Goal: Task Accomplishment & Management: Manage account settings

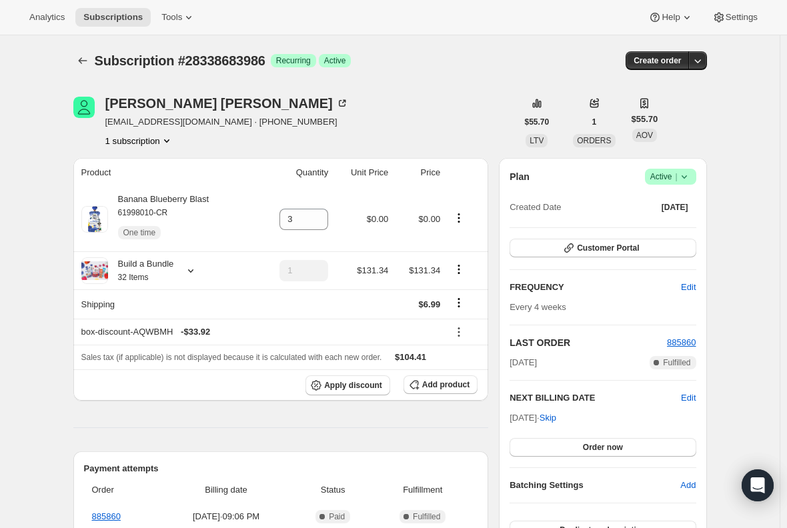
scroll to position [12, 0]
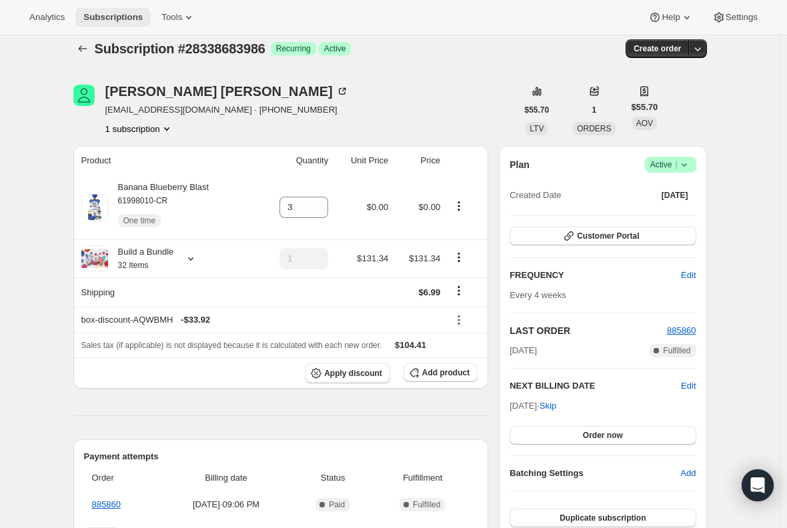
click at [107, 15] on span "Subscriptions" at bounding box center [112, 17] width 59 height 11
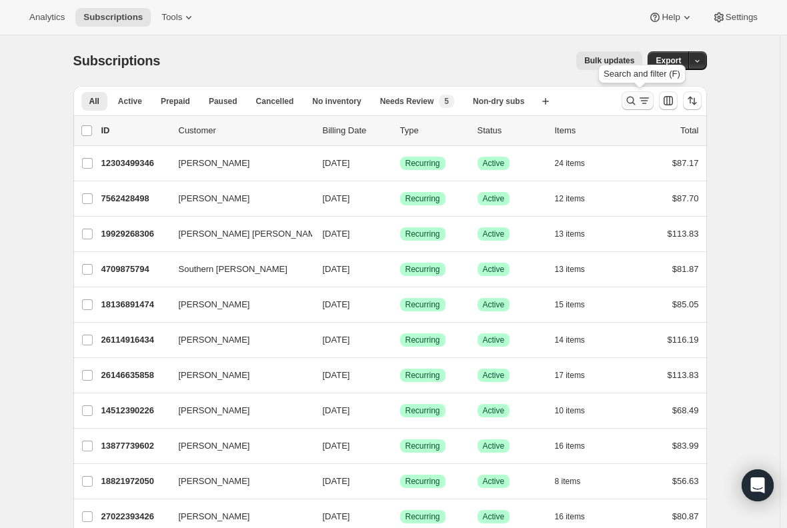
click at [635, 102] on icon "Search and filter results" at bounding box center [630, 100] width 13 height 13
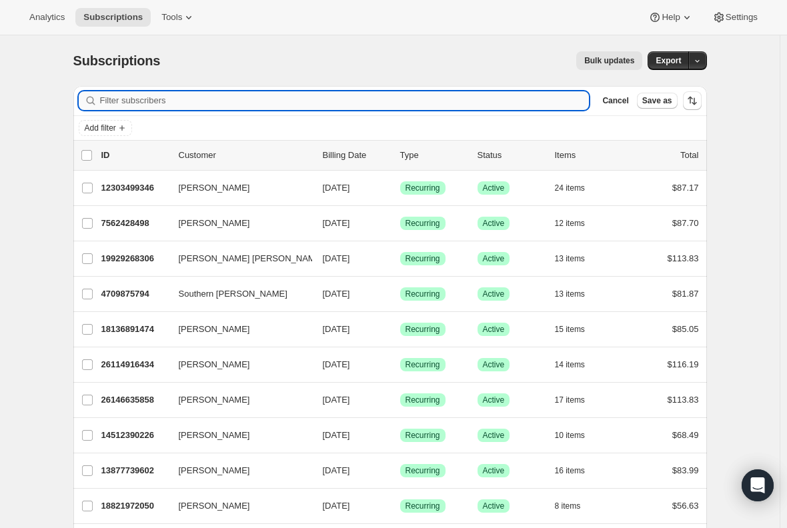
click at [225, 105] on input "Filter subscribers" at bounding box center [345, 100] width 490 height 19
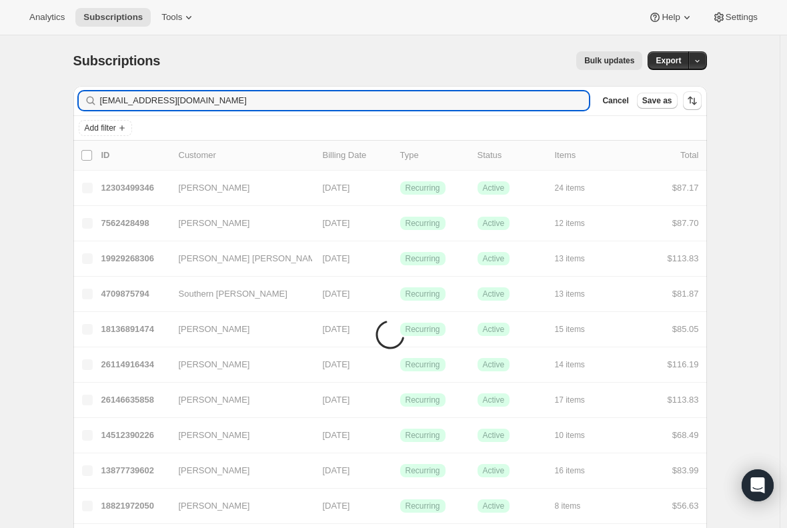
type input "january0002@hotmail.com"
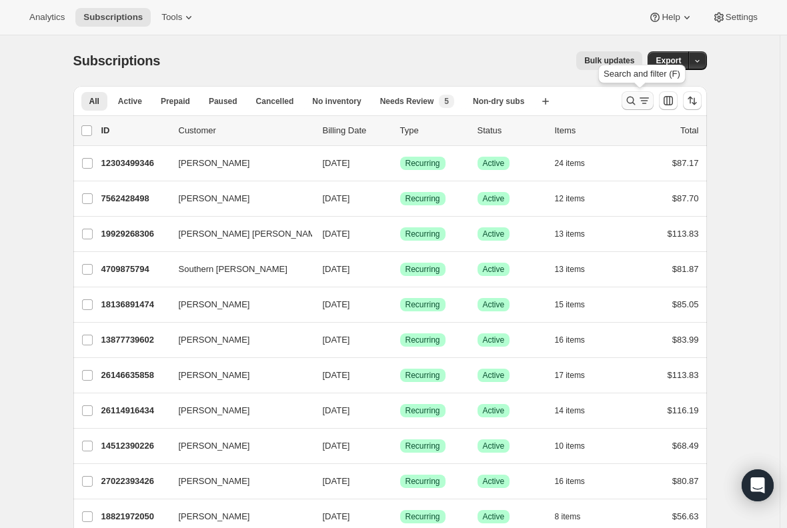
click at [638, 101] on icon "Search and filter results" at bounding box center [630, 100] width 13 height 13
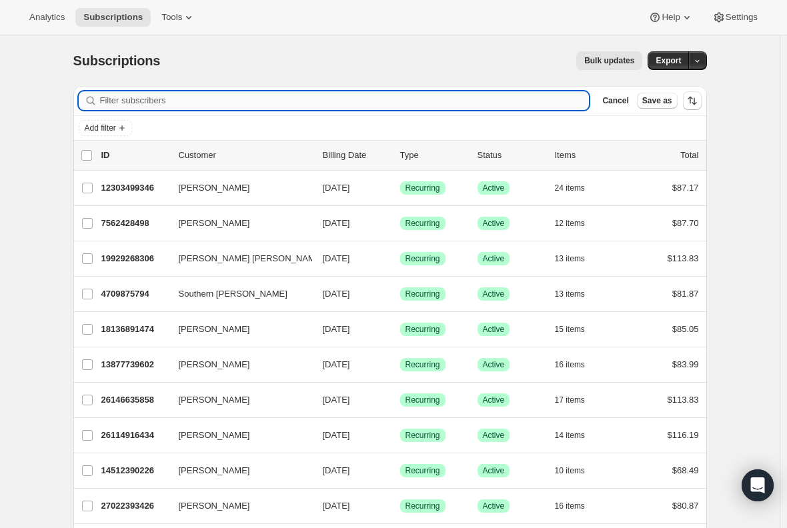
click at [361, 99] on input "Filter subscribers" at bounding box center [345, 100] width 490 height 19
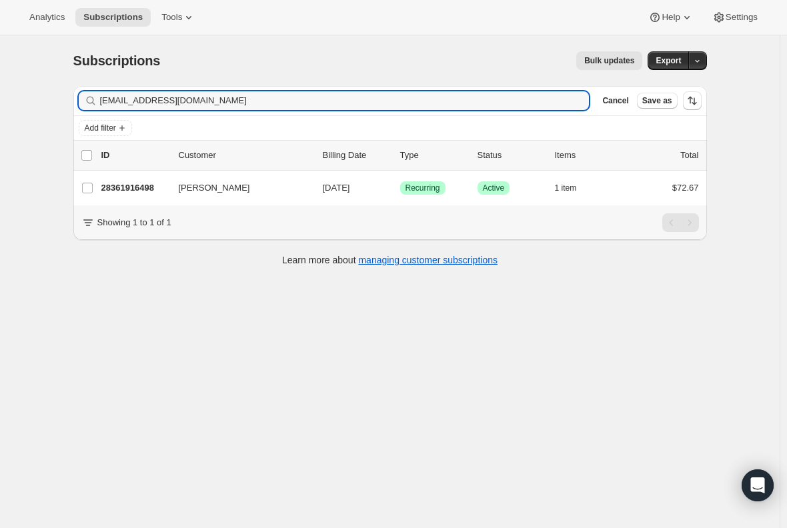
type input "[EMAIL_ADDRESS][DOMAIN_NAME]"
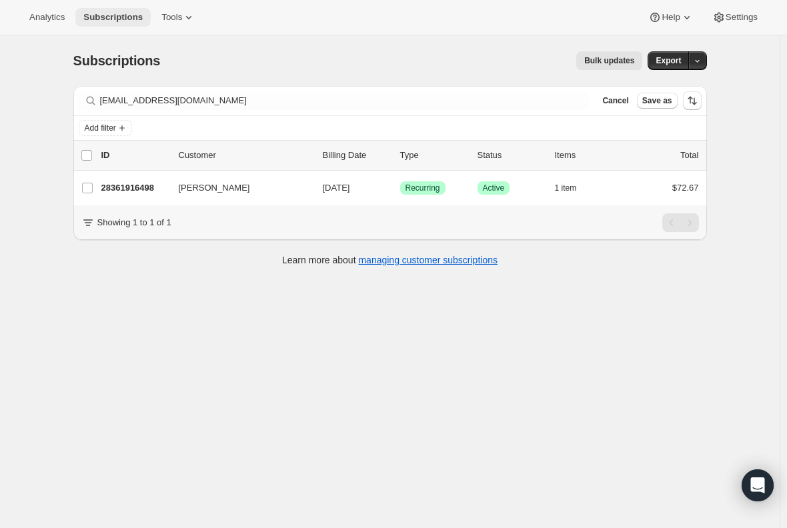
click at [108, 15] on span "Subscriptions" at bounding box center [112, 17] width 59 height 11
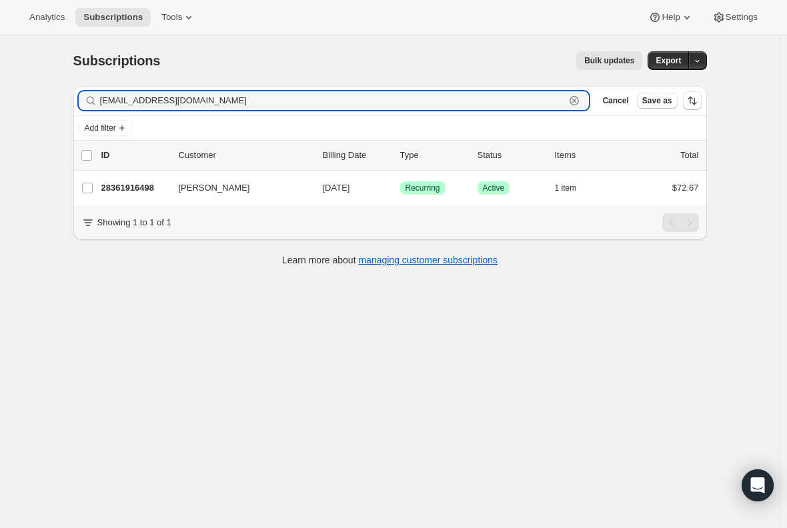
drag, startPoint x: 205, startPoint y: 99, endPoint x: 4, endPoint y: 67, distance: 203.9
click at [11, 69] on div "Subscriptions. This page is ready Subscriptions Bulk updates More actions Bulk …" at bounding box center [390, 299] width 780 height 528
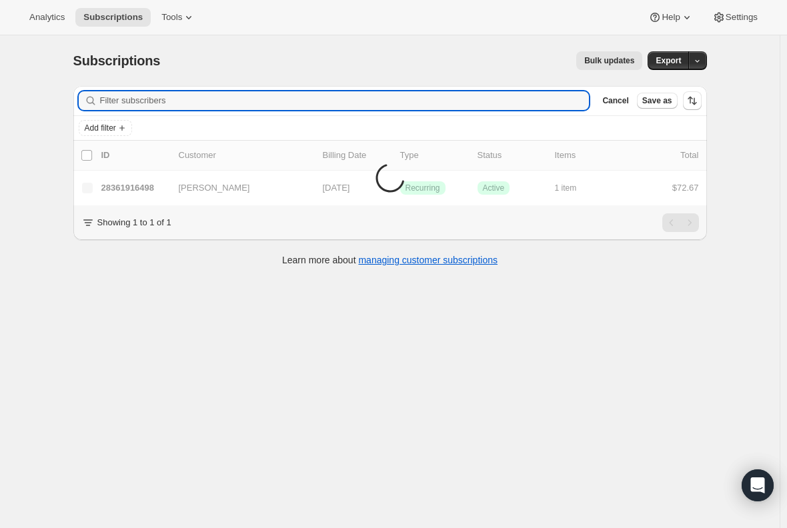
paste input "[EMAIL_ADDRESS][DOMAIN_NAME]"
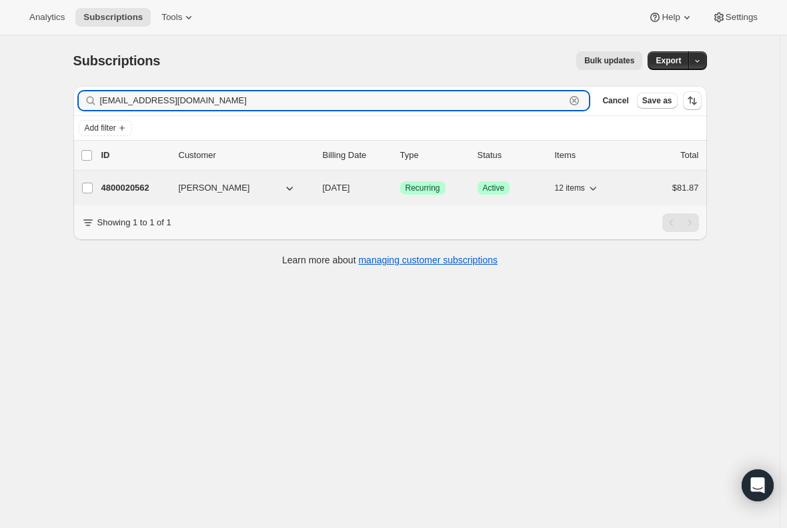
type input "[EMAIL_ADDRESS][DOMAIN_NAME]"
click at [116, 190] on p "4800020562" at bounding box center [134, 187] width 67 height 13
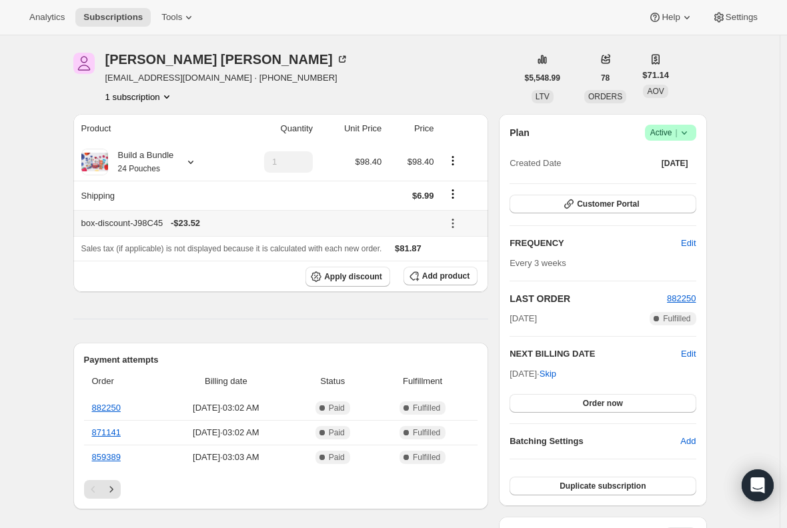
scroll to position [67, 0]
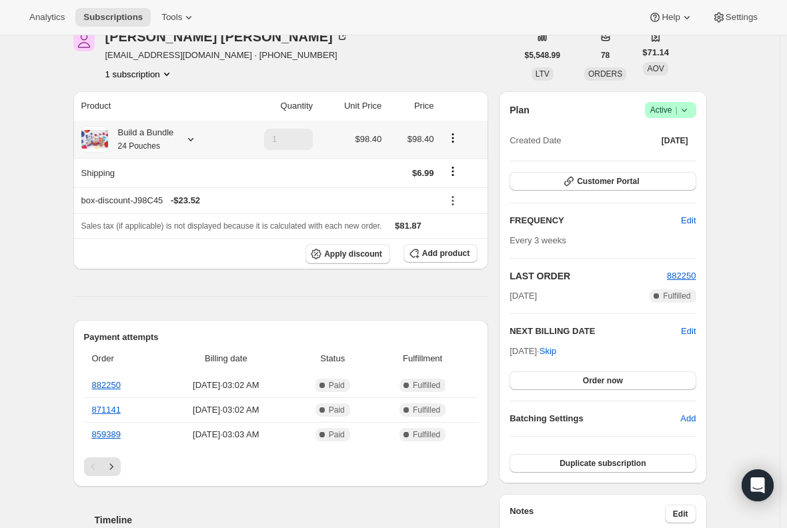
click at [165, 145] on div "Build a Bundle 24 Pouches" at bounding box center [141, 139] width 66 height 27
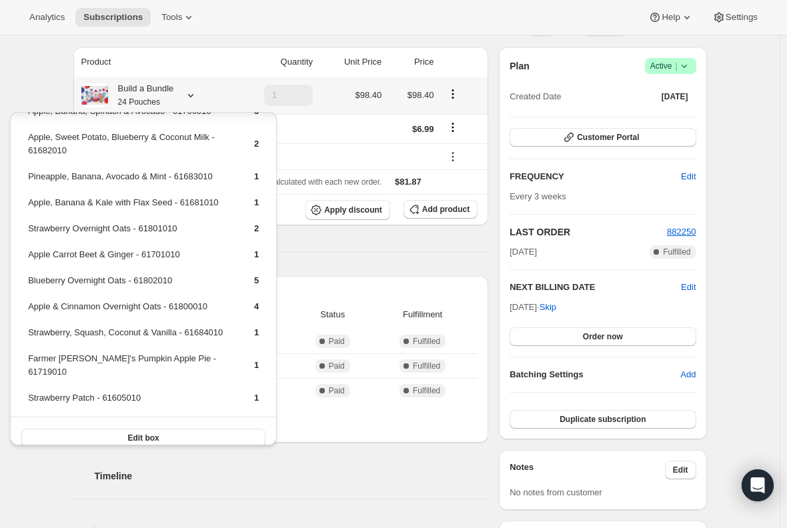
scroll to position [133, 0]
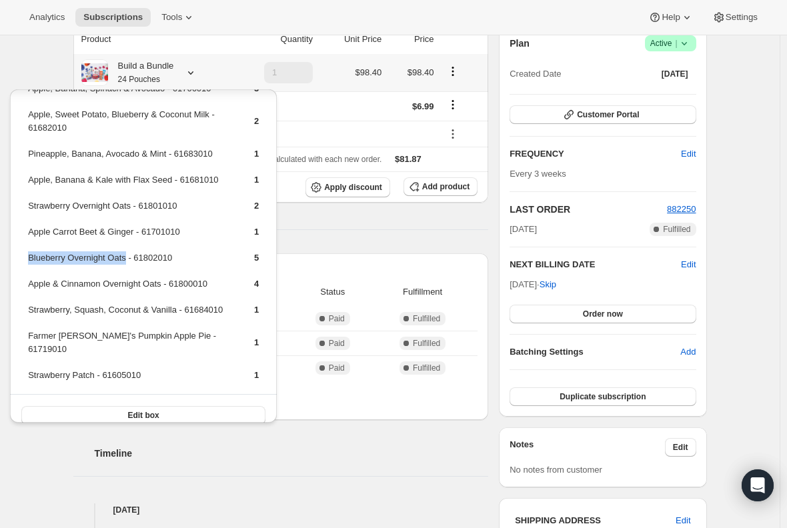
drag, startPoint x: 124, startPoint y: 257, endPoint x: 27, endPoint y: 259, distance: 97.4
click at [27, 259] on table "Mango, Coconut & Carrot - 61609010 2 Apple, Banana, Spinach & Avocado - 6170601…" at bounding box center [143, 224] width 235 height 340
copy td "Blueberry Overnight Oats"
drag, startPoint x: 163, startPoint y: 285, endPoint x: 30, endPoint y: 285, distance: 132.7
click at [30, 285] on td "Apple & Cinnamon Overnight Oats - 61800010" at bounding box center [129, 289] width 204 height 25
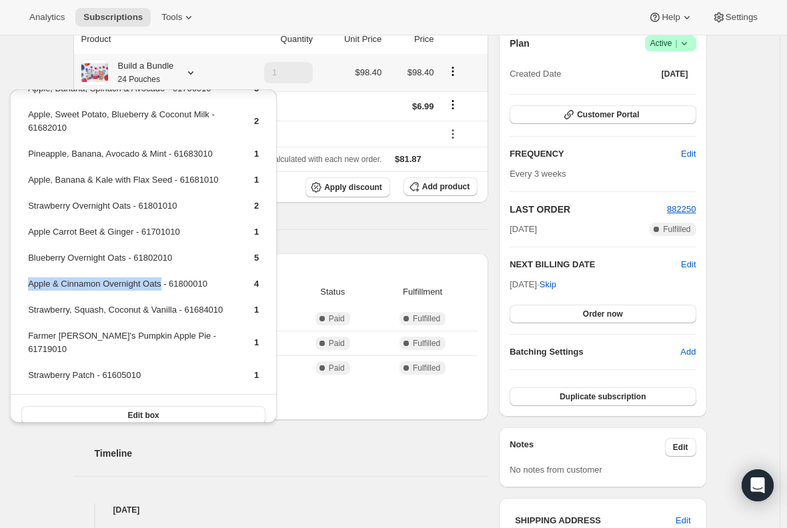
copy td "Apple & Cinnamon Overnight Oats"
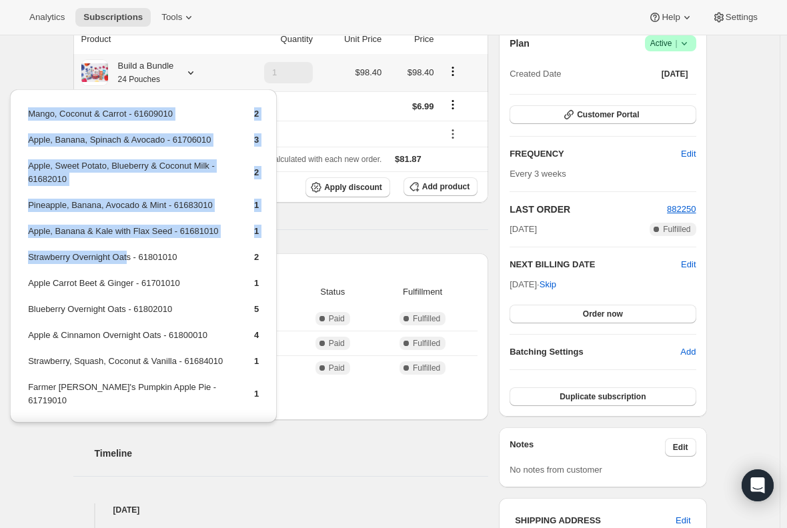
drag, startPoint x: 126, startPoint y: 259, endPoint x: 15, endPoint y: 257, distance: 110.7
click at [15, 257] on div "Mango, Coconut & Carrot - 61609010 2 Apple, Banana, Spinach & Avocado - 6170601…" at bounding box center [143, 288] width 267 height 398
click at [79, 258] on td "Strawberry Overnight Oats - 61801010" at bounding box center [129, 262] width 204 height 25
drag, startPoint x: 129, startPoint y: 257, endPoint x: 63, endPoint y: 259, distance: 66.1
click at [24, 259] on div "Mango, Coconut & Carrot - 61609010 2 Apple, Banana, Spinach & Avocado - 6170601…" at bounding box center [143, 288] width 267 height 398
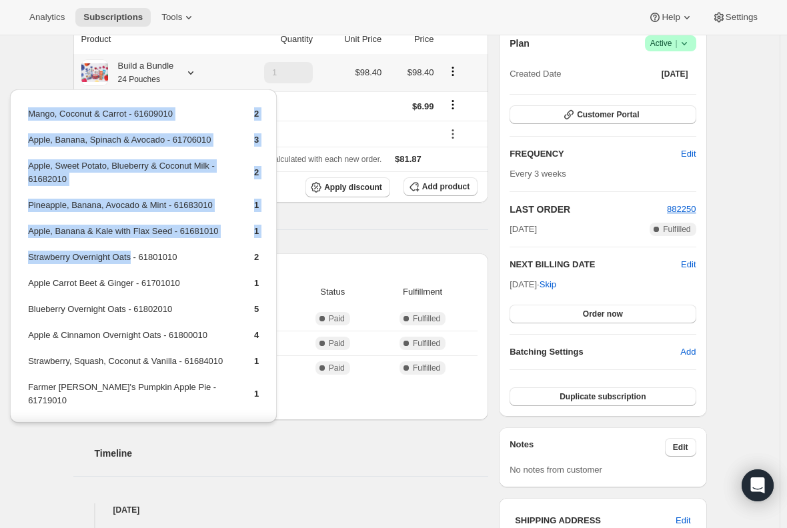
click at [66, 259] on td "Strawberry Overnight Oats - 61801010" at bounding box center [129, 262] width 204 height 25
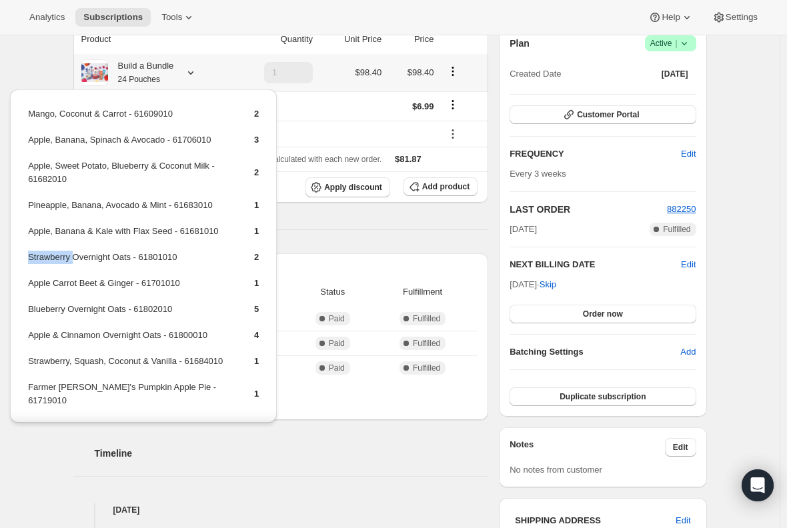
click at [66, 259] on td "Strawberry Overnight Oats - 61801010" at bounding box center [129, 262] width 204 height 25
click at [124, 259] on td "Strawberry Overnight Oats - 61801010" at bounding box center [129, 262] width 204 height 25
drag, startPoint x: 128, startPoint y: 259, endPoint x: 29, endPoint y: 255, distance: 98.8
click at [29, 255] on td "Strawberry Overnight Oats - 61801010" at bounding box center [129, 262] width 204 height 25
copy td "Strawberry Overnight Oats"
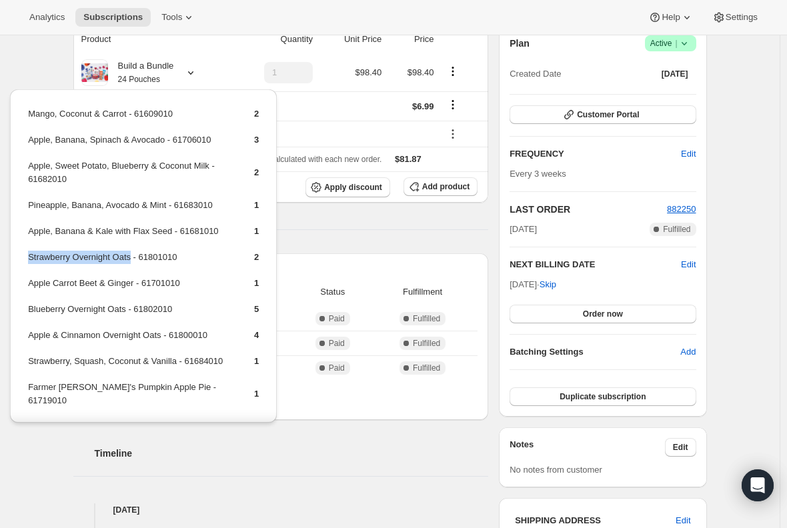
click at [357, 235] on div "Product Quantity Unit Price Price Build a Bundle 24 Pouches 1 $98.40 $98.40 Shi…" at bounding box center [280, 512] width 415 height 974
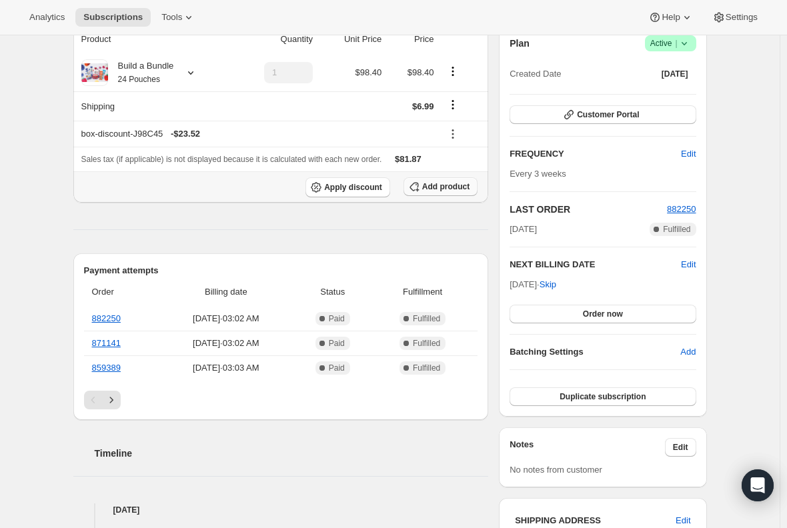
click at [451, 189] on span "Add product" at bounding box center [445, 186] width 47 height 11
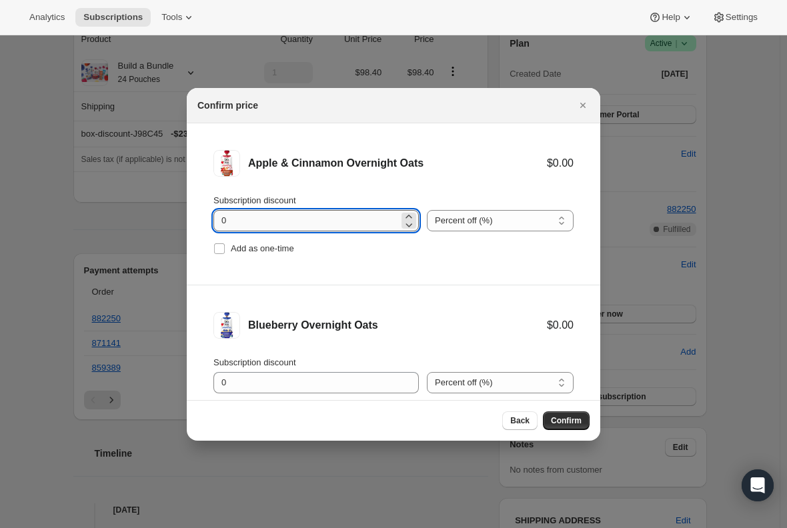
drag, startPoint x: 247, startPoint y: 213, endPoint x: 270, endPoint y: 217, distance: 23.2
click at [252, 220] on input "0" at bounding box center [305, 220] width 185 height 21
type input "100"
click at [215, 254] on span ":rea:" at bounding box center [219, 249] width 12 height 12
click at [215, 254] on input "Add as one-time" at bounding box center [219, 248] width 11 height 11
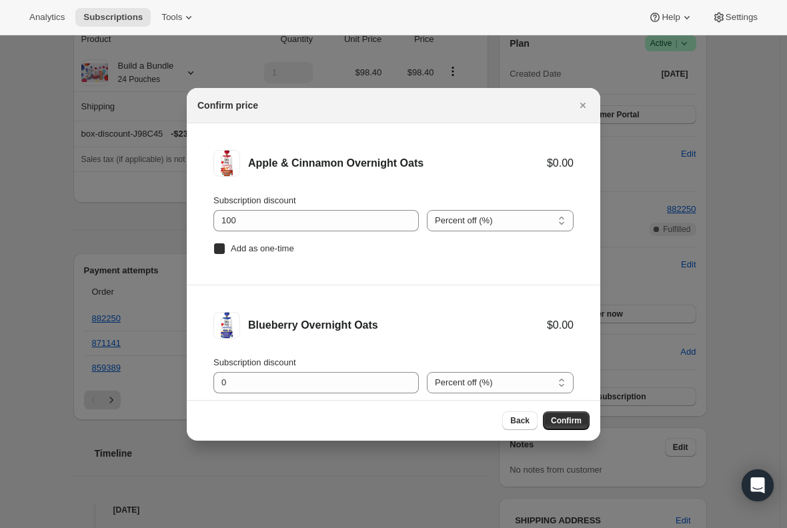
checkbox input "true"
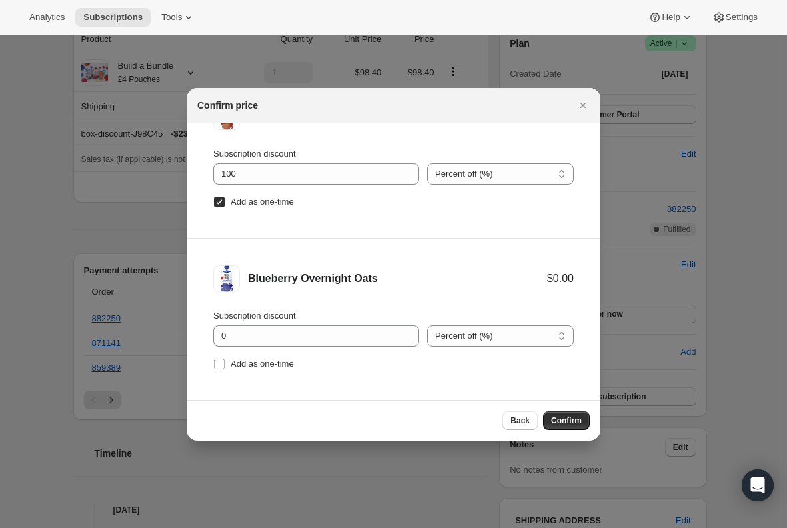
scroll to position [67, 0]
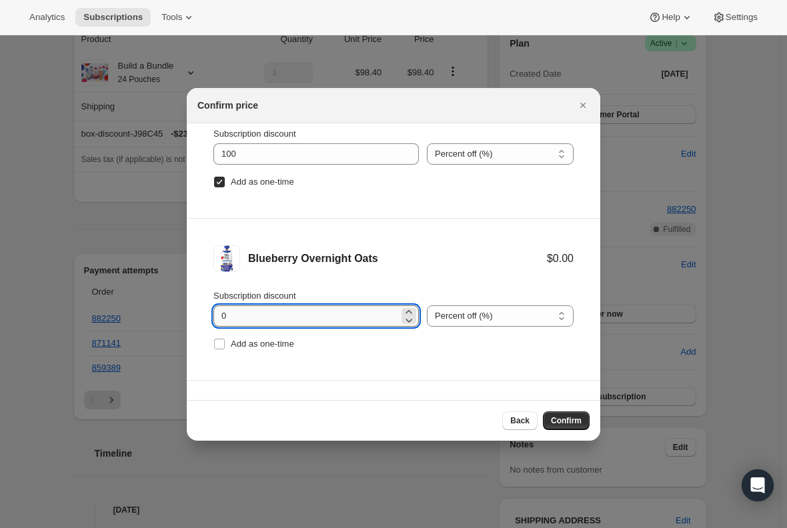
click at [283, 307] on input "0" at bounding box center [305, 315] width 185 height 21
type input "100"
click at [221, 347] on input "Add as one-time" at bounding box center [219, 344] width 11 height 11
checkbox input "true"
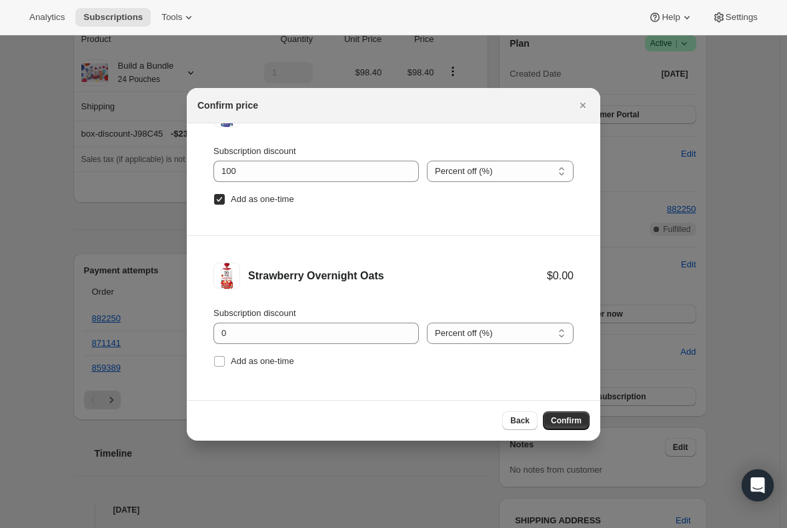
scroll to position [217, 0]
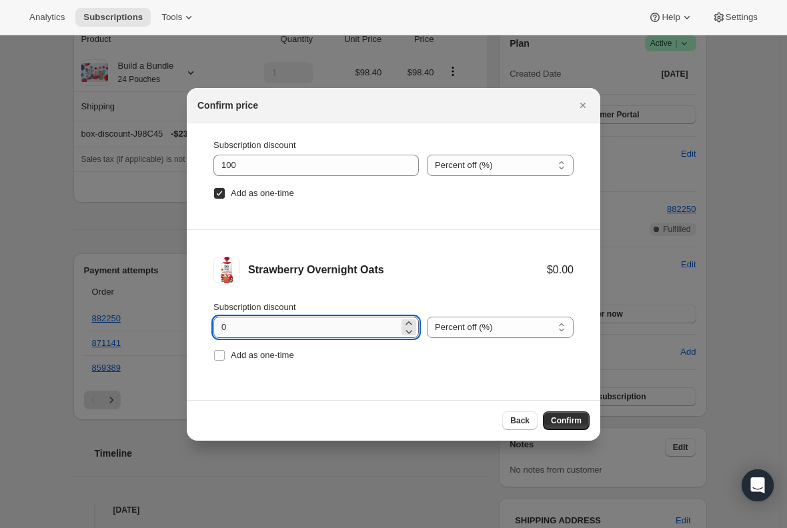
click at [295, 317] on input "0" at bounding box center [305, 327] width 185 height 21
type input "100"
click at [225, 359] on span ":rea:" at bounding box center [219, 355] width 12 height 12
click at [225, 359] on input "Add as one-time" at bounding box center [219, 355] width 11 height 11
checkbox input "true"
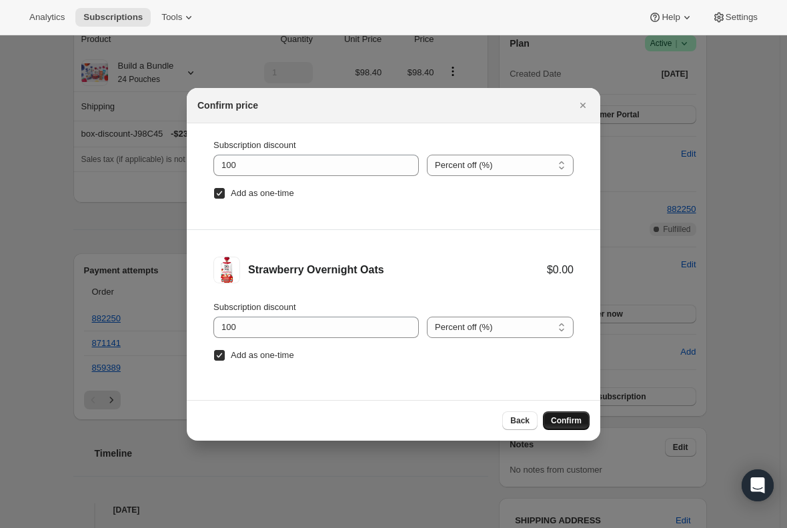
click at [571, 417] on span "Confirm" at bounding box center [566, 420] width 31 height 11
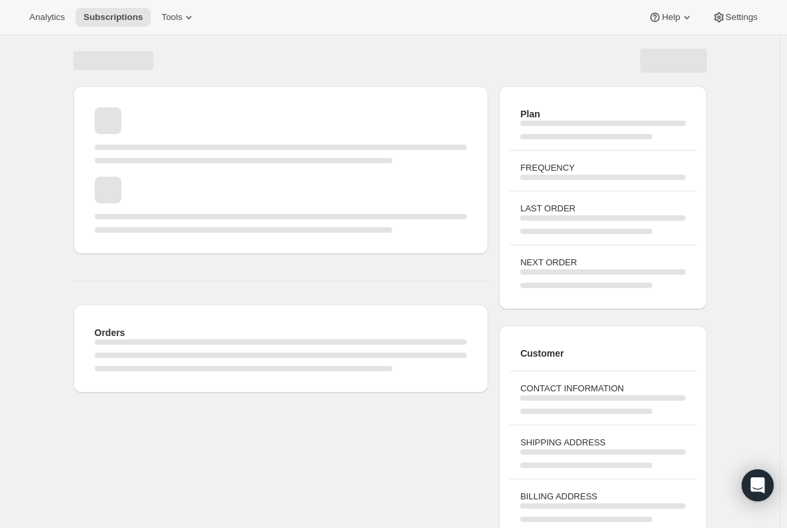
scroll to position [75, 0]
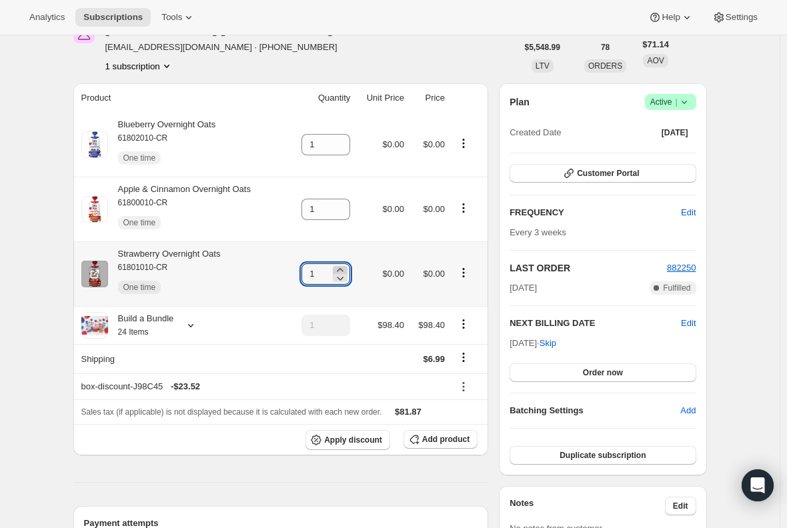
click at [343, 269] on icon at bounding box center [340, 269] width 6 height 3
type input "3"
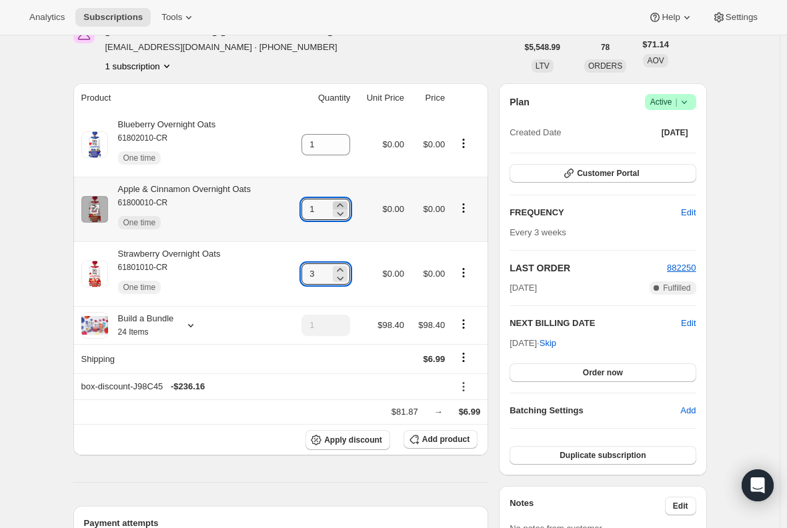
click at [343, 204] on icon at bounding box center [340, 204] width 6 height 3
type input "3"
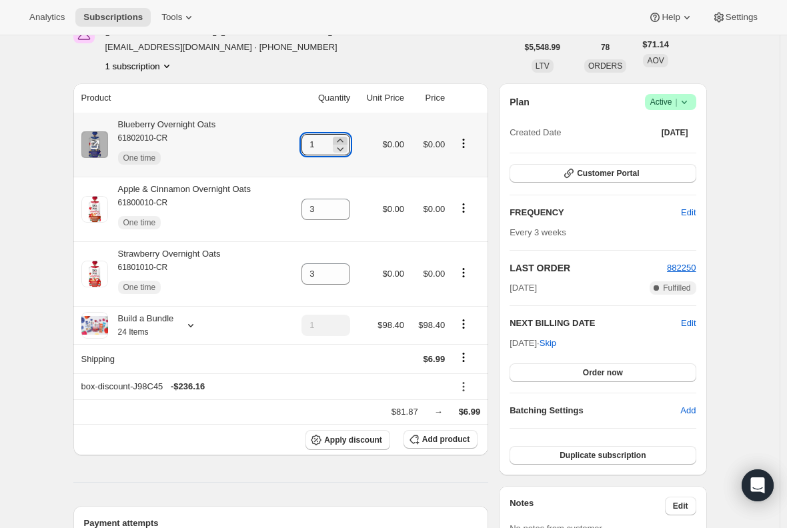
click at [347, 137] on icon at bounding box center [339, 140] width 13 height 13
type input "3"
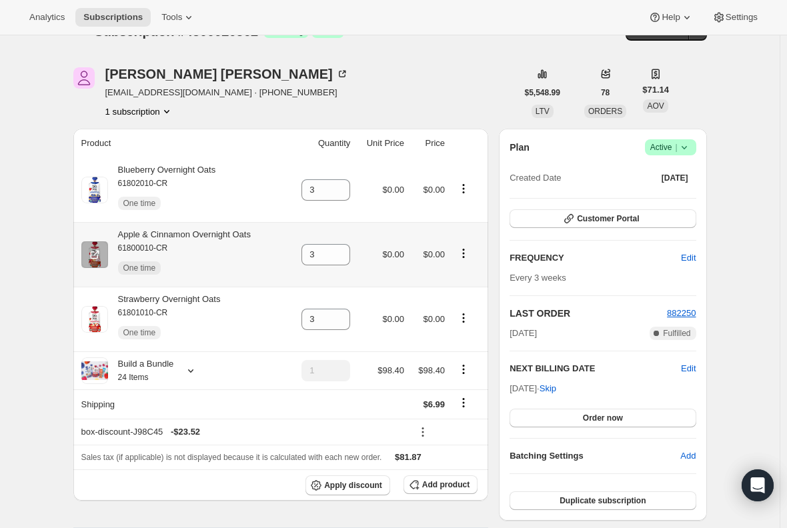
scroll to position [0, 0]
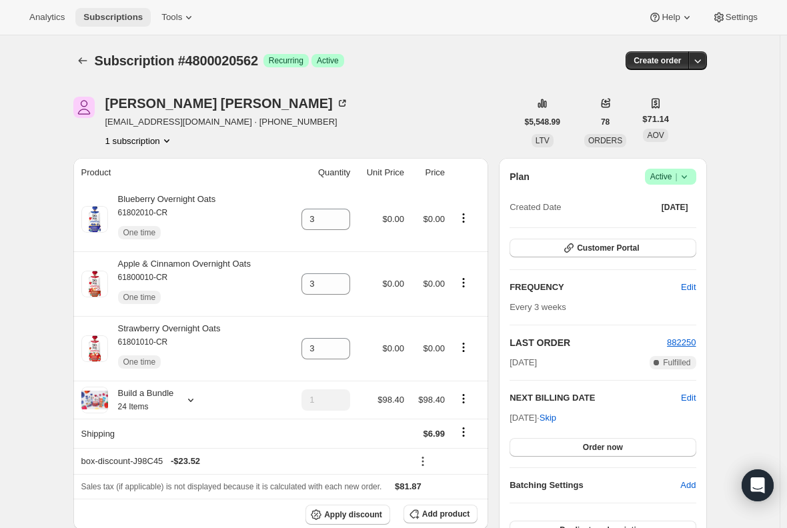
click at [105, 21] on span "Subscriptions" at bounding box center [112, 17] width 59 height 11
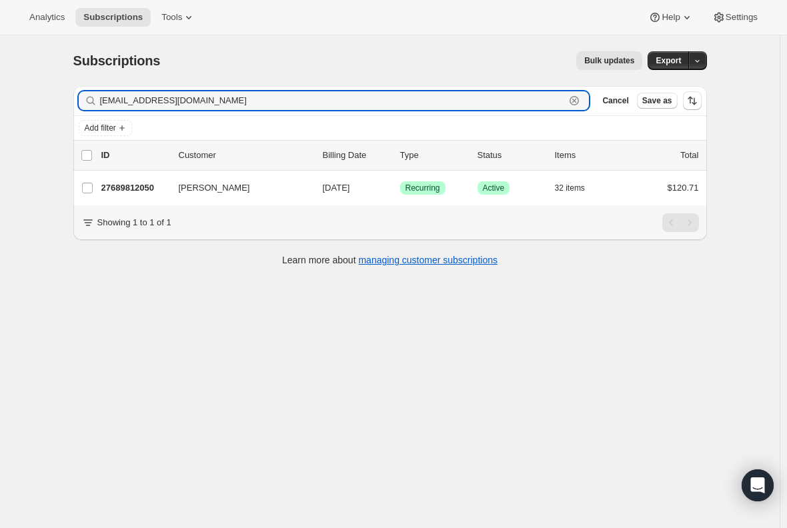
drag, startPoint x: 227, startPoint y: 103, endPoint x: 39, endPoint y: 103, distance: 188.1
click at [117, 103] on input "january0002@hotmail.com" at bounding box center [332, 100] width 465 height 19
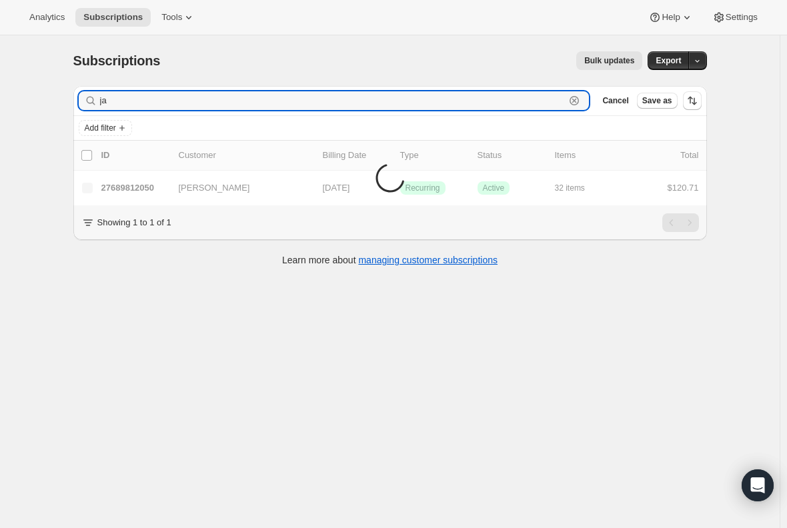
type input "j"
